Goal: Information Seeking & Learning: Learn about a topic

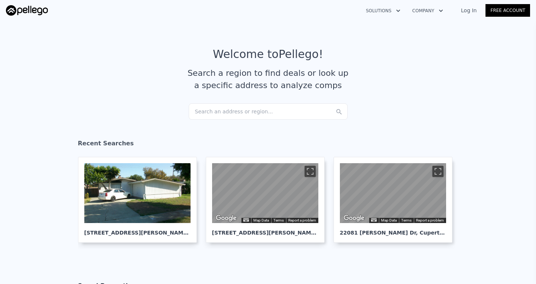
click at [240, 111] on div "Search an address or region..." at bounding box center [268, 111] width 159 height 16
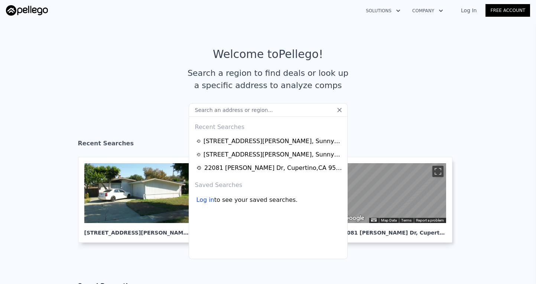
click at [286, 107] on input "text" at bounding box center [268, 109] width 159 height 13
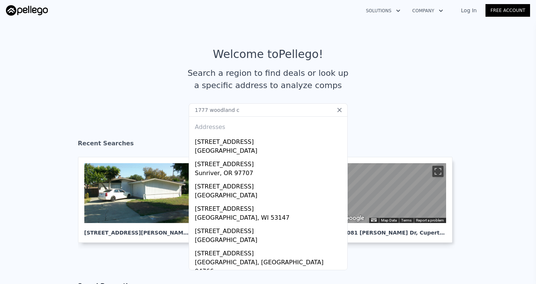
type input "1777 woodland ct"
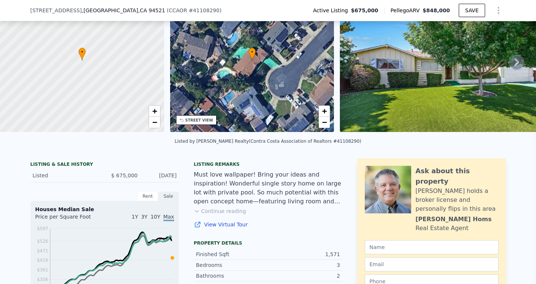
scroll to position [69, 0]
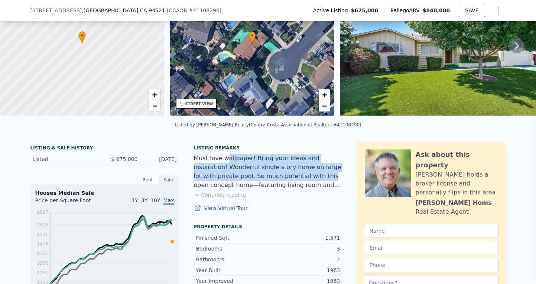
drag, startPoint x: 225, startPoint y: 155, endPoint x: 280, endPoint y: 177, distance: 59.5
click at [279, 177] on div "Must love wallpaper! Bring your ideas and inspiration! Wonderful single story h…" at bounding box center [268, 172] width 149 height 36
click at [280, 177] on div "Must love wallpaper! Bring your ideas and inspiration! Wonderful single story h…" at bounding box center [268, 172] width 149 height 36
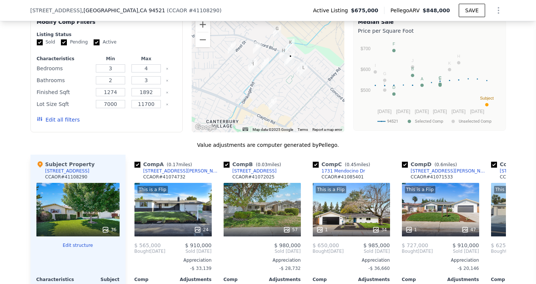
scroll to position [618, 0]
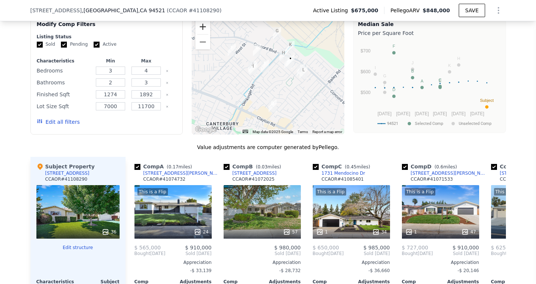
click at [205, 34] on button "Zoom in" at bounding box center [202, 26] width 15 height 15
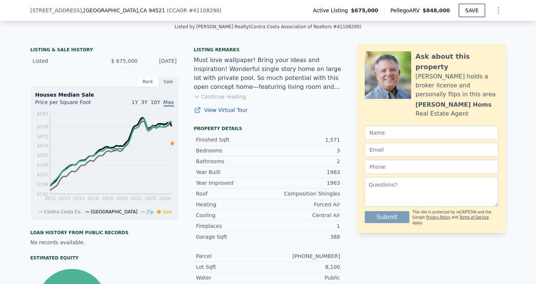
scroll to position [165, 0]
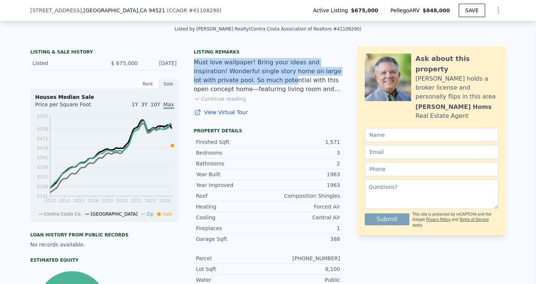
drag, startPoint x: 192, startPoint y: 61, endPoint x: 244, endPoint y: 84, distance: 57.0
click at [244, 84] on div "LISTING & SALE HISTORY Listed $ 675,000 [DATE] Rent Sale Rent over time Price p…" at bounding box center [186, 200] width 312 height 309
click at [244, 84] on div "Must love wallpaper! Bring your ideas and inspiration! Wonderful single story h…" at bounding box center [268, 76] width 149 height 36
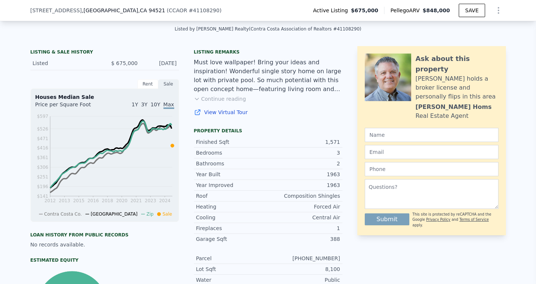
click at [218, 97] on button "Continue reading" at bounding box center [220, 98] width 52 height 7
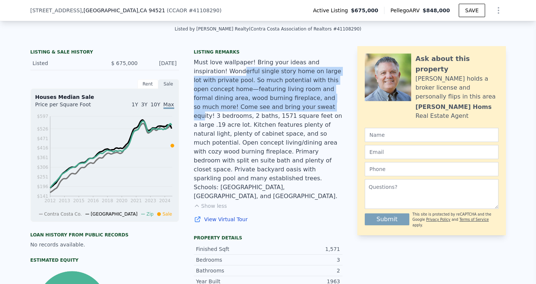
drag, startPoint x: 209, startPoint y: 71, endPoint x: 251, endPoint y: 113, distance: 58.6
click at [250, 113] on div "Must love wallpaper! Bring your ideas and inspiration! Wonderful single story h…" at bounding box center [268, 129] width 149 height 143
click at [251, 113] on div "Must love wallpaper! Bring your ideas and inspiration! Wonderful single story h…" at bounding box center [268, 129] width 149 height 143
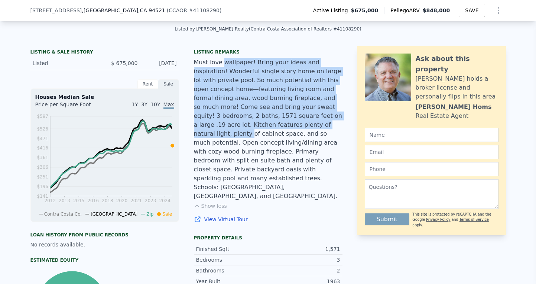
drag, startPoint x: 221, startPoint y: 65, endPoint x: 274, endPoint y: 128, distance: 82.2
click at [274, 128] on div "Must love wallpaper! Bring your ideas and inspiration! Wonderful single story h…" at bounding box center [268, 129] width 149 height 143
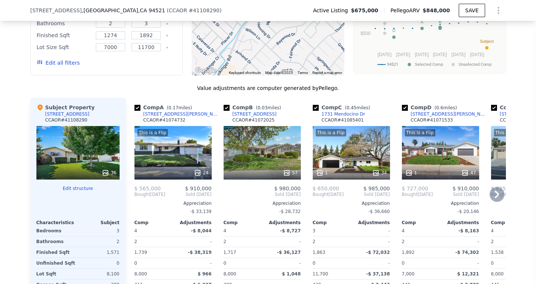
scroll to position [783, 0]
